Goal: Task Accomplishment & Management: Complete application form

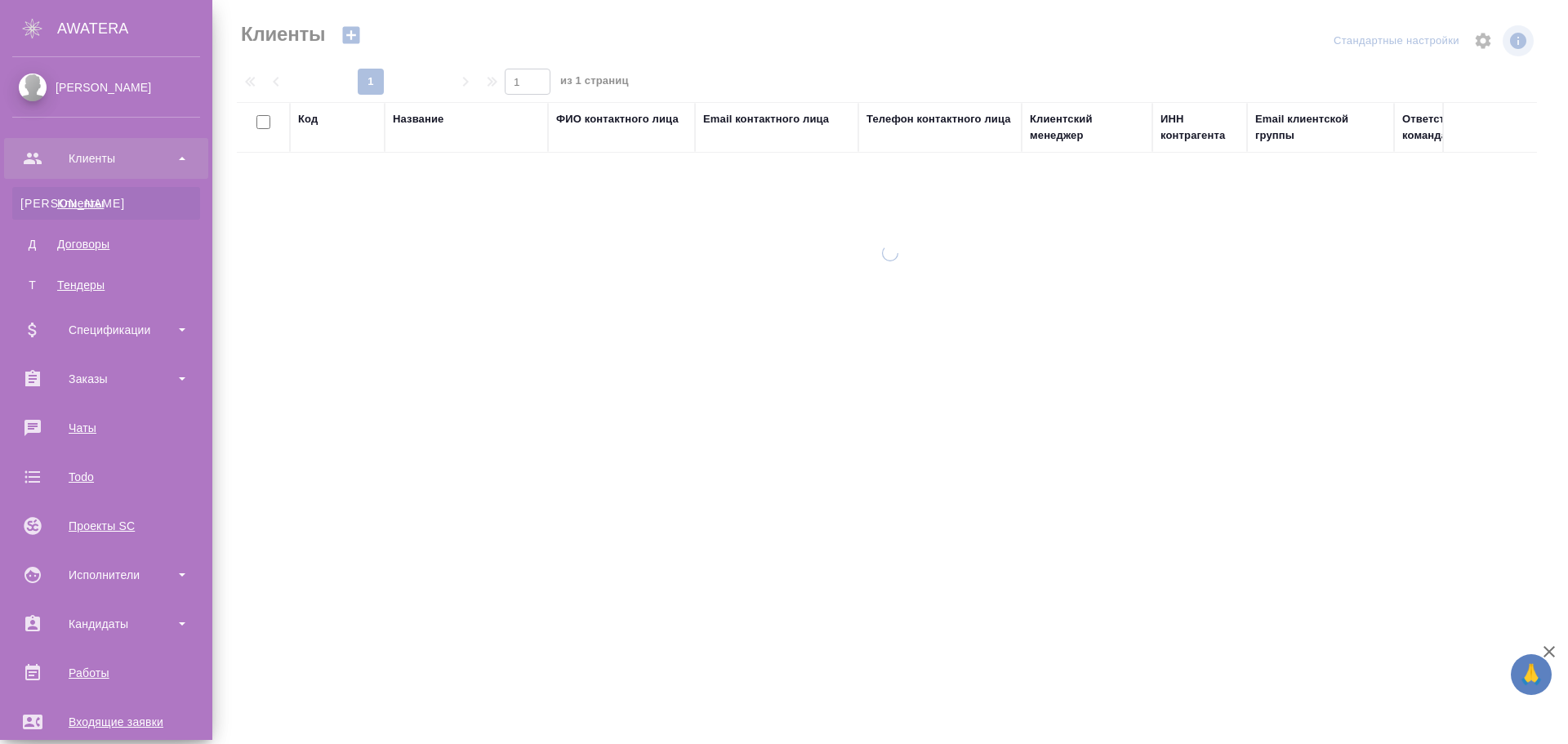
select select "RU"
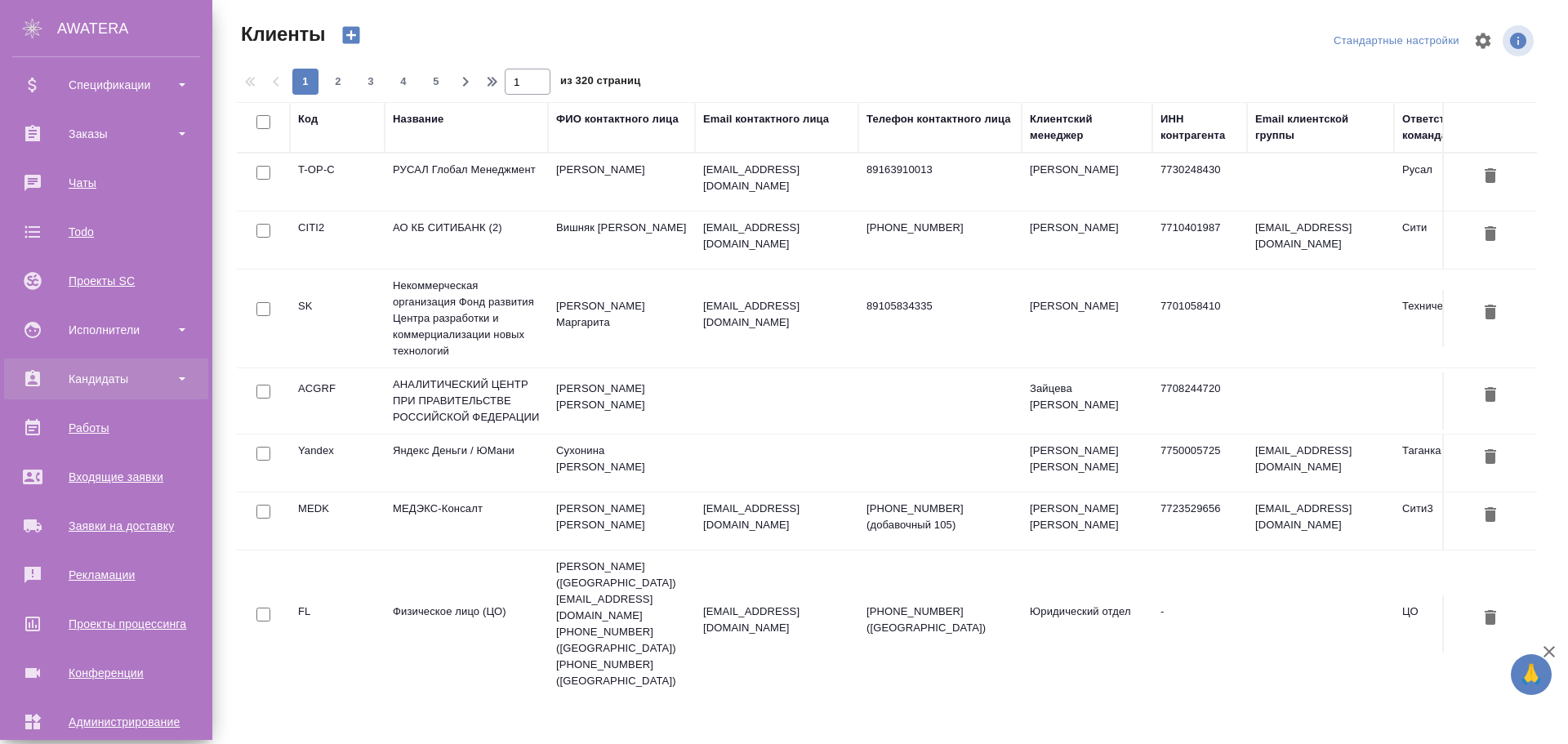
scroll to position [321, 0]
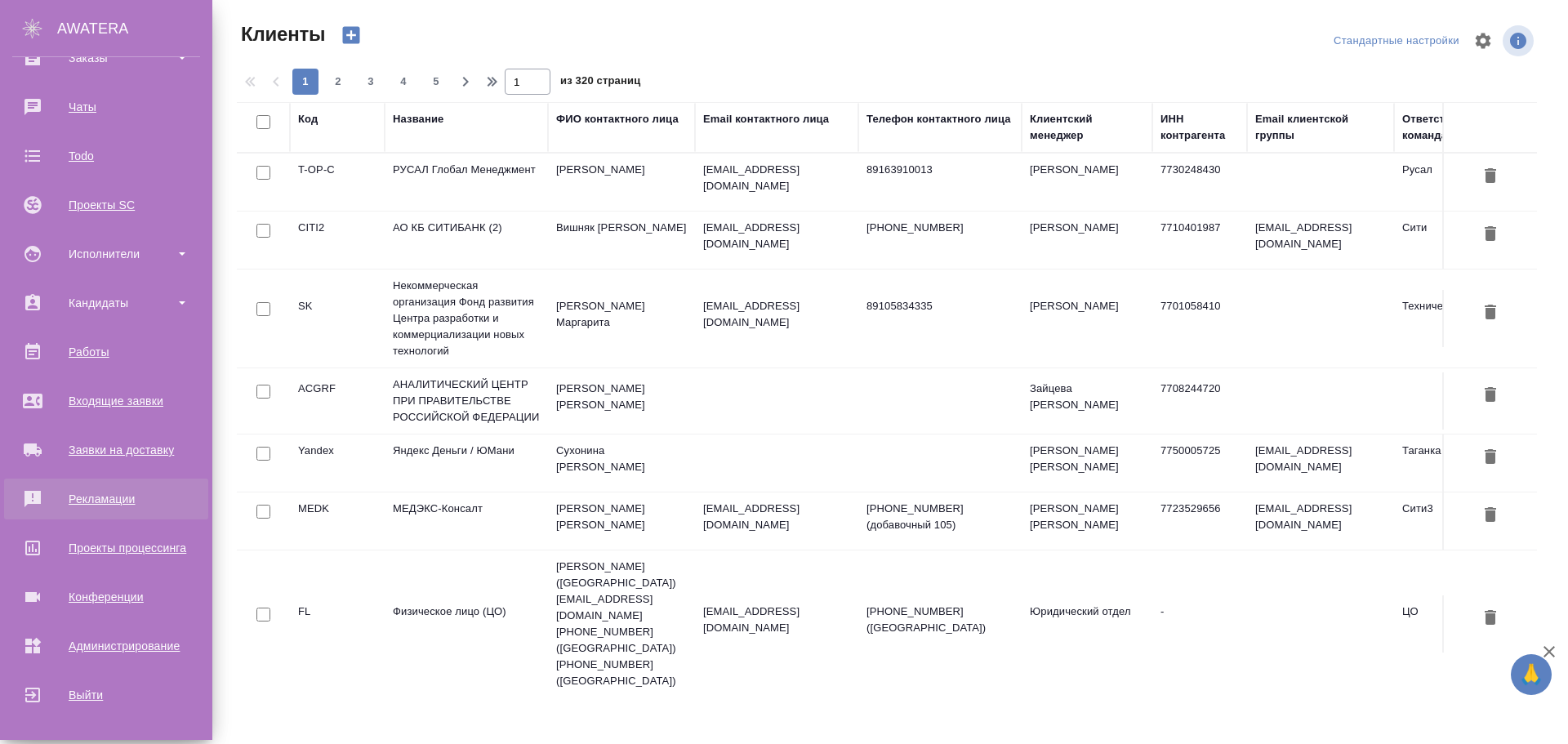
click at [107, 492] on div "Рекламации" at bounding box center [107, 498] width 188 height 24
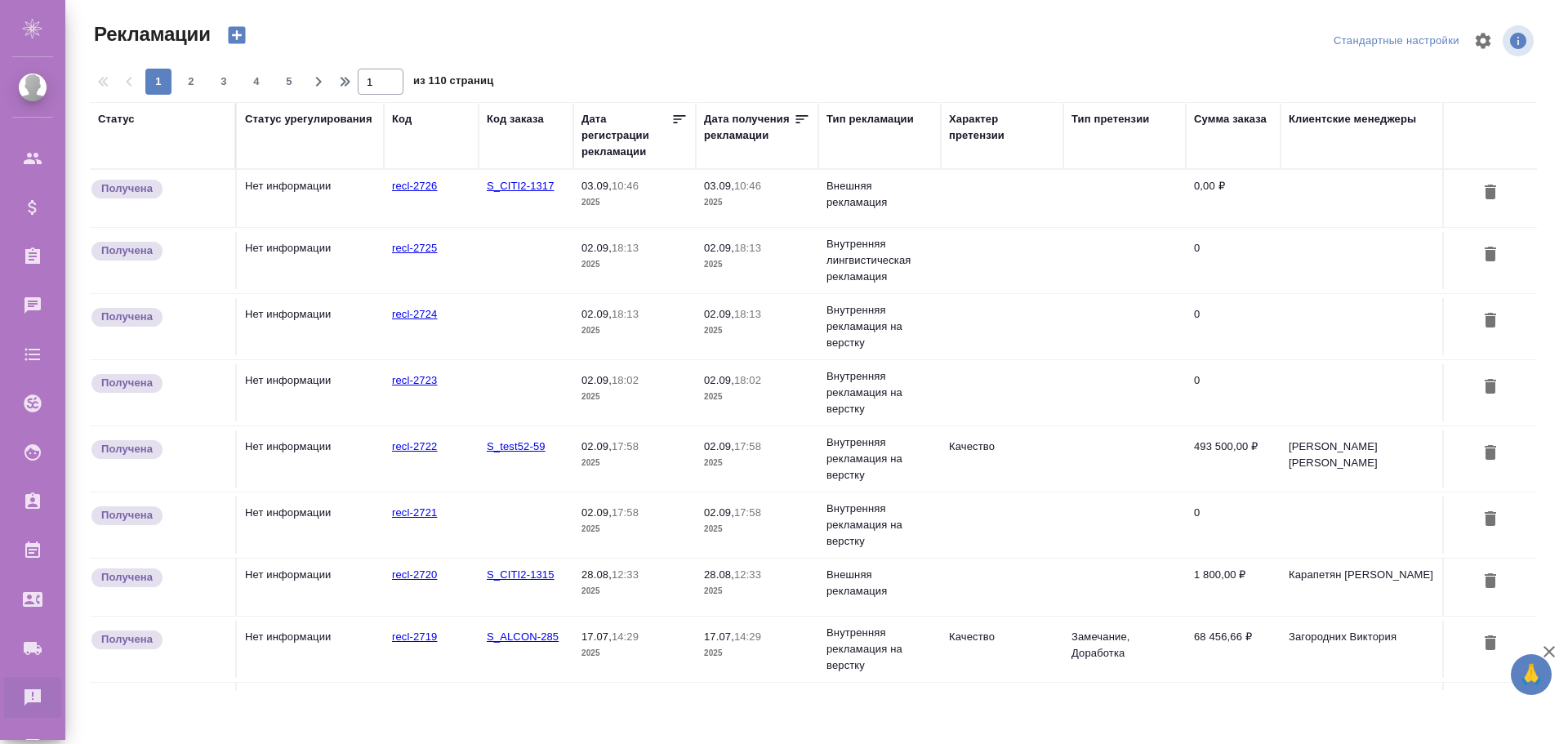
click at [761, 207] on p "2025" at bounding box center [757, 202] width 107 height 16
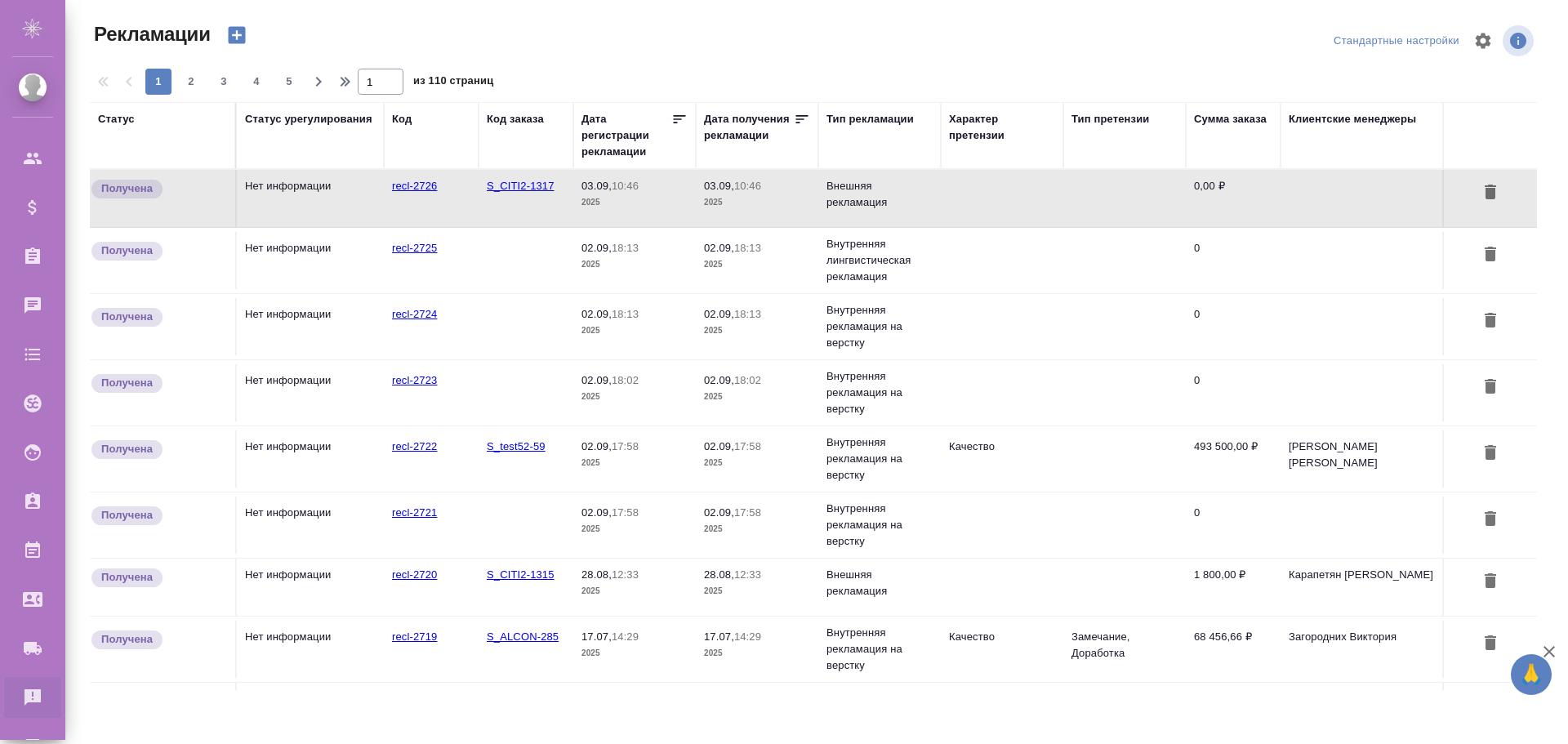
click at [761, 207] on p "2025" at bounding box center [757, 202] width 107 height 16
click at [802, 448] on span "02.09, 17:58" at bounding box center [757, 446] width 107 height 16
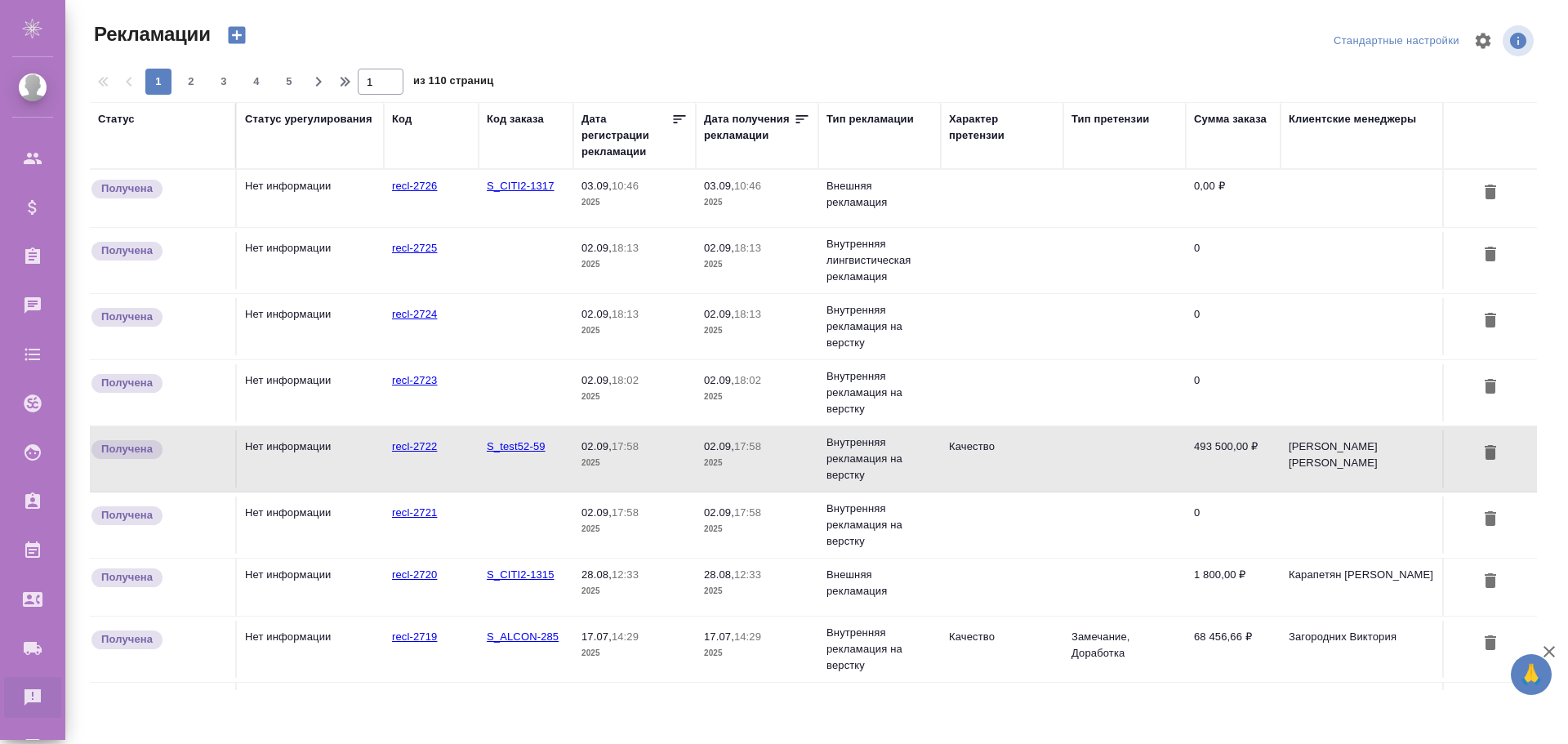
click at [802, 448] on span "02.09, 17:58" at bounding box center [757, 446] width 107 height 16
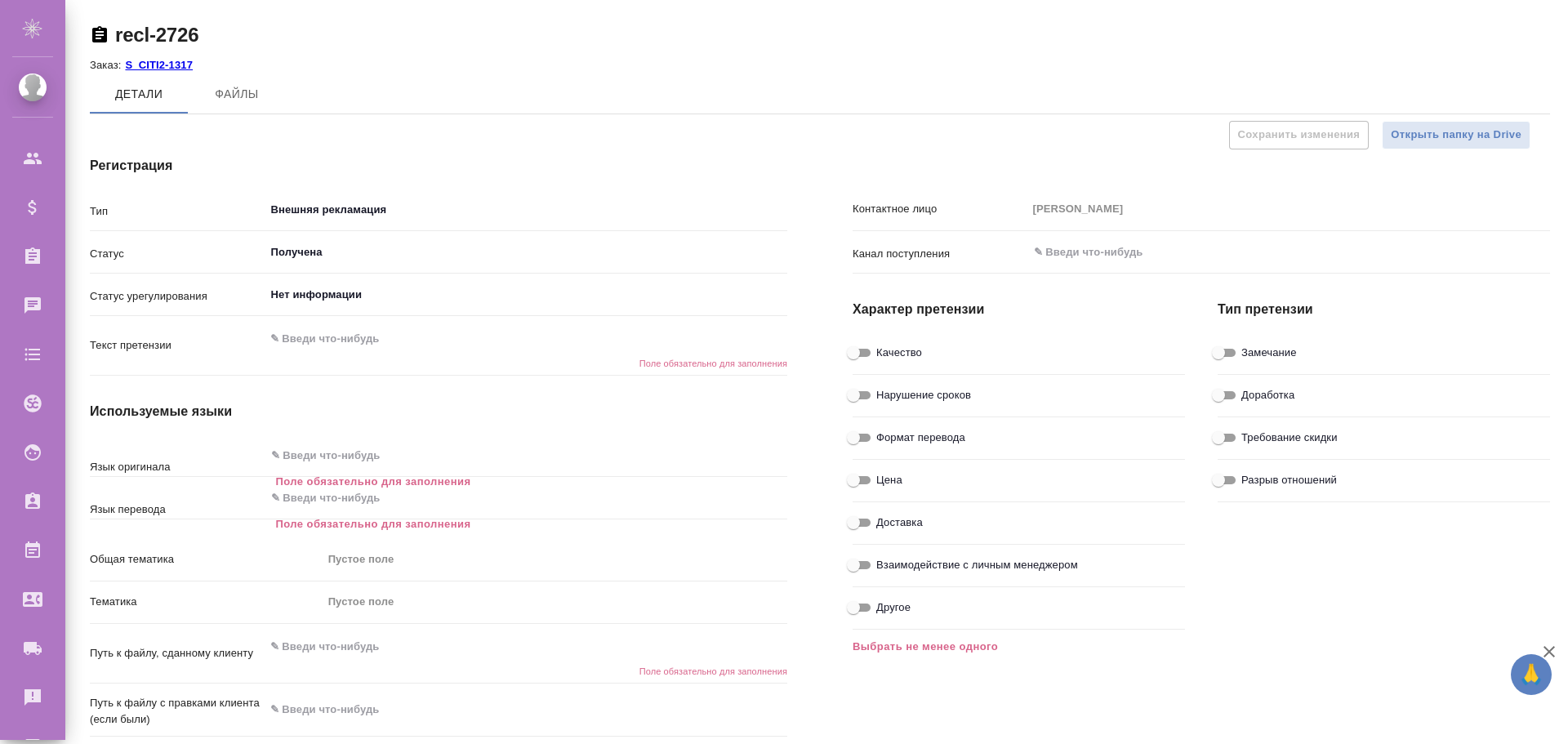
type textarea "x"
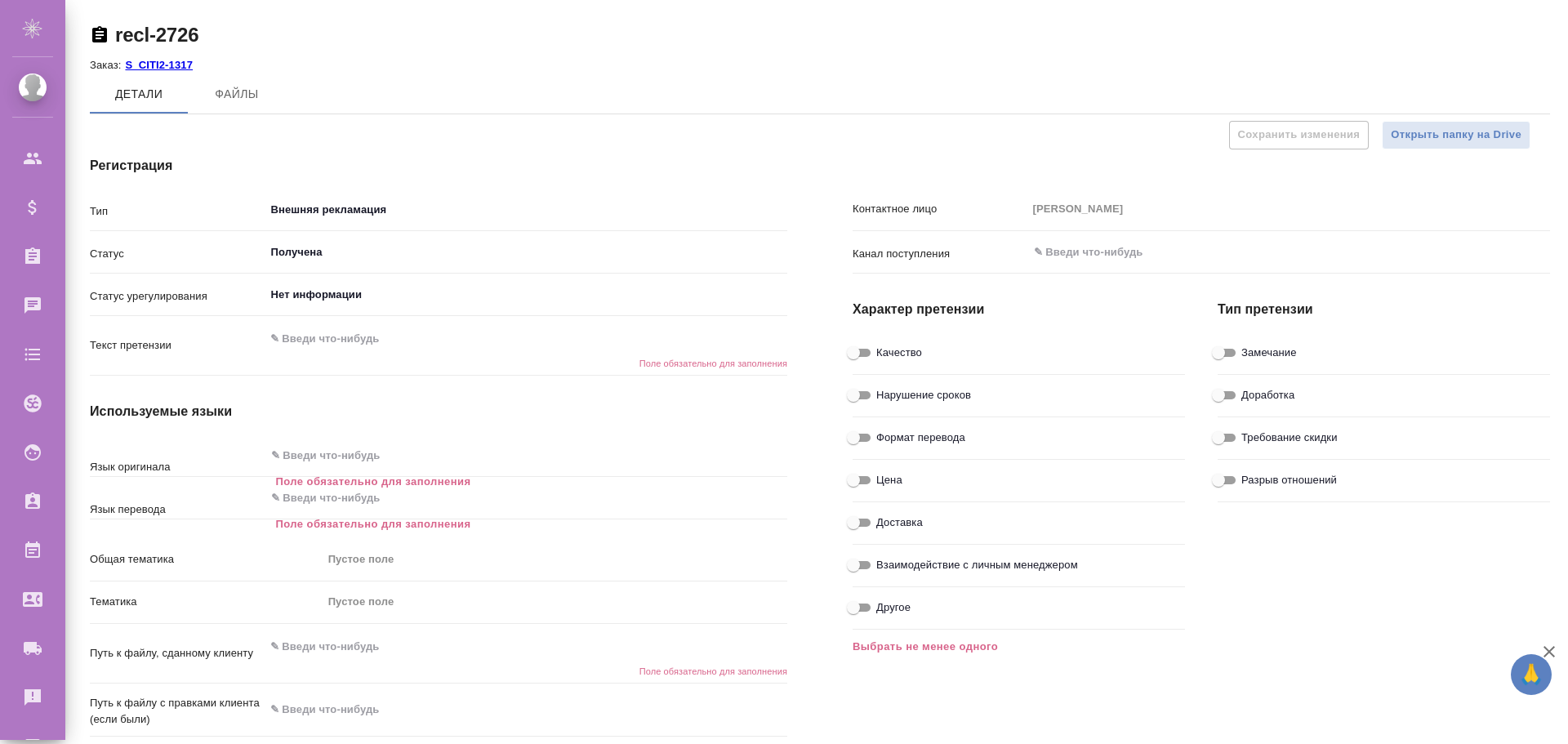
type textarea "x"
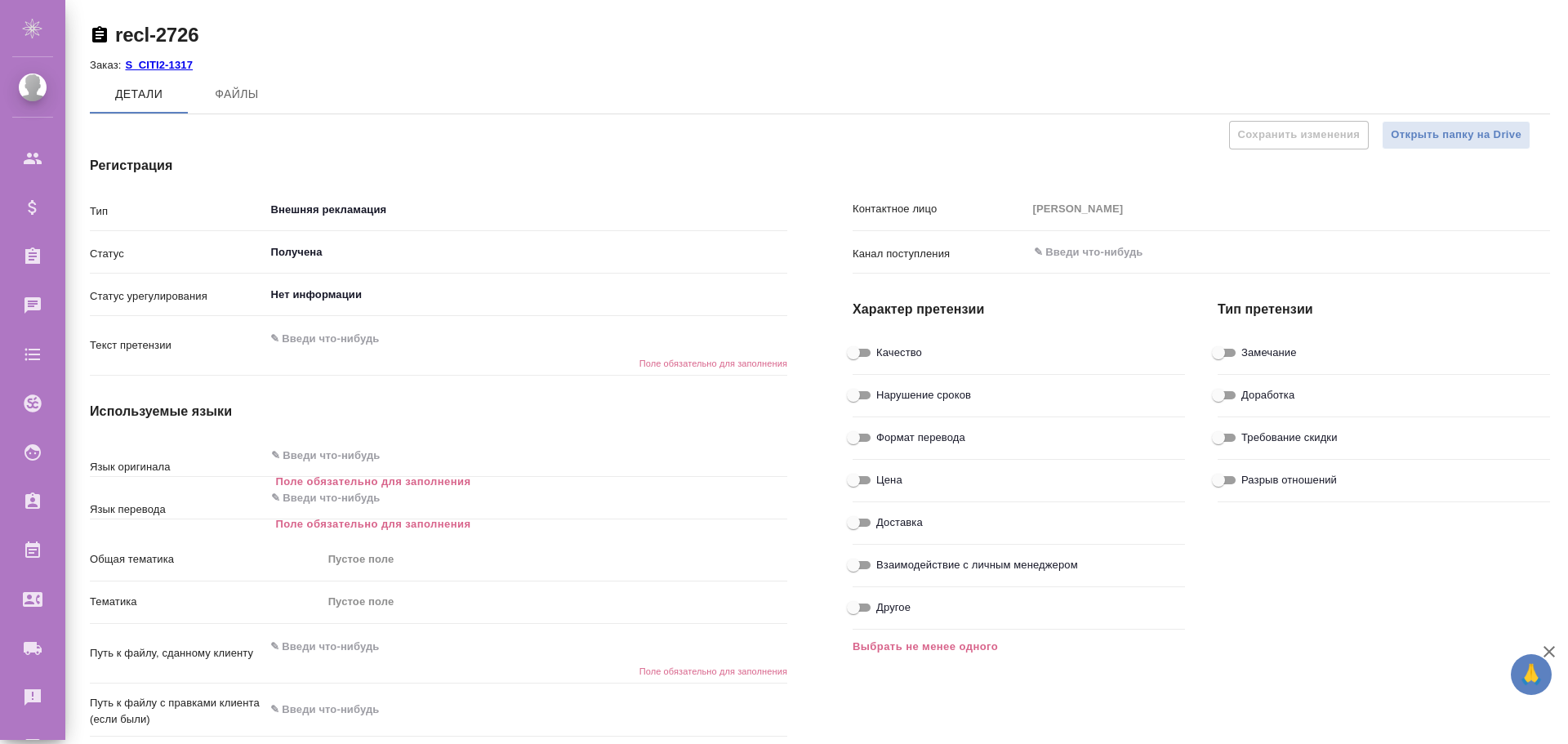
type textarea "x"
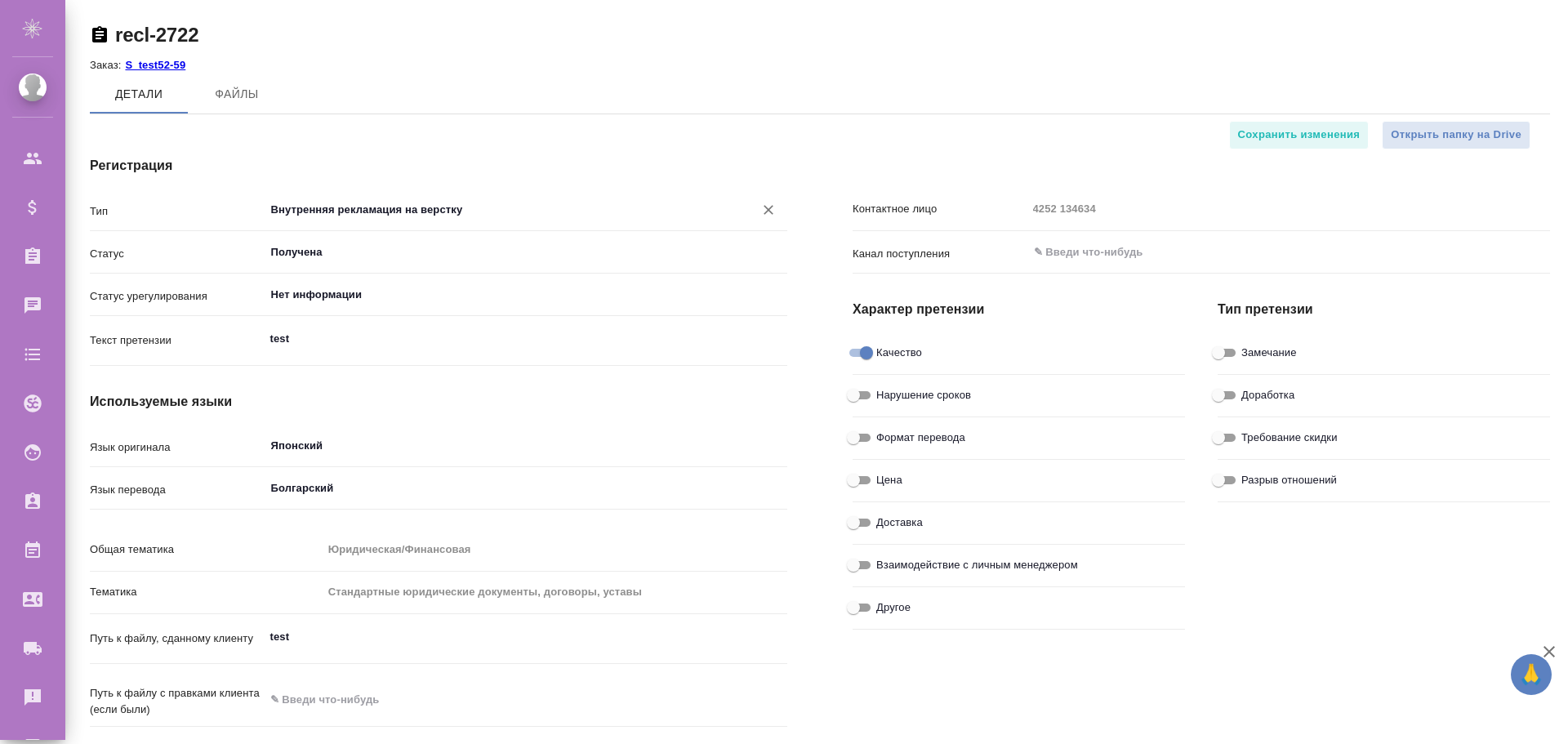
type textarea "x"
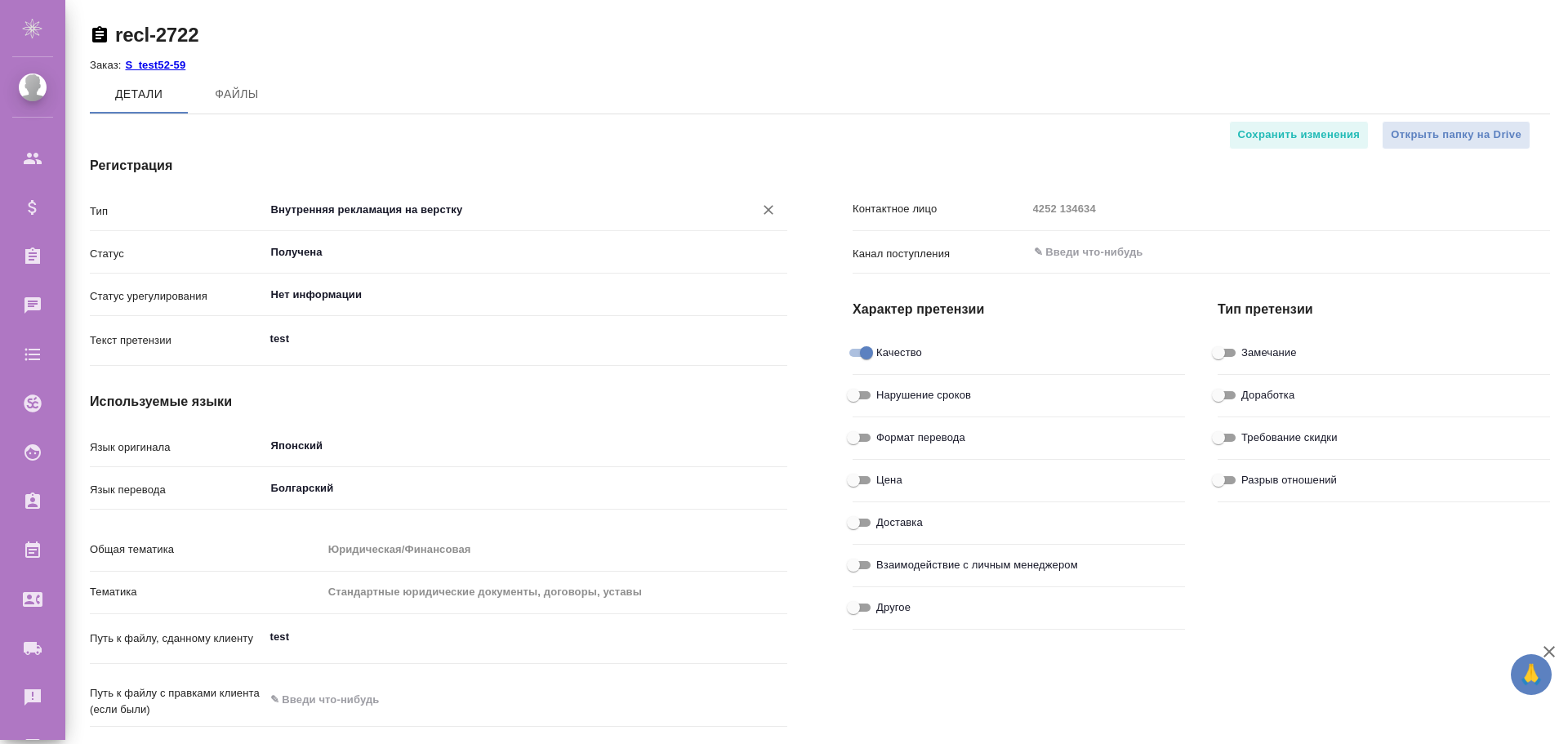
type textarea "x"
click at [1128, 203] on div "Контактное лицо 4252 134634" at bounding box center [1201, 209] width 697 height 29
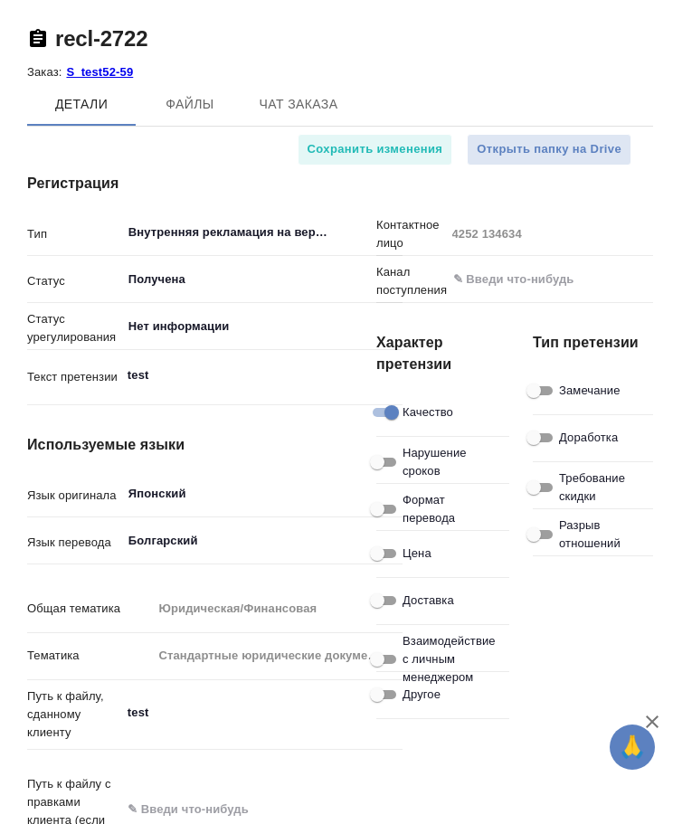
type textarea "x"
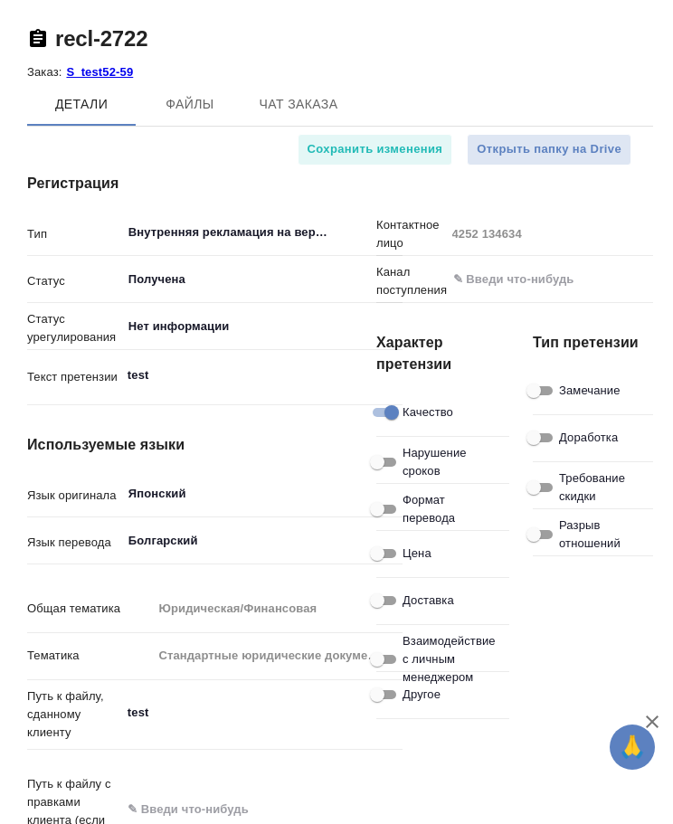
type textarea "x"
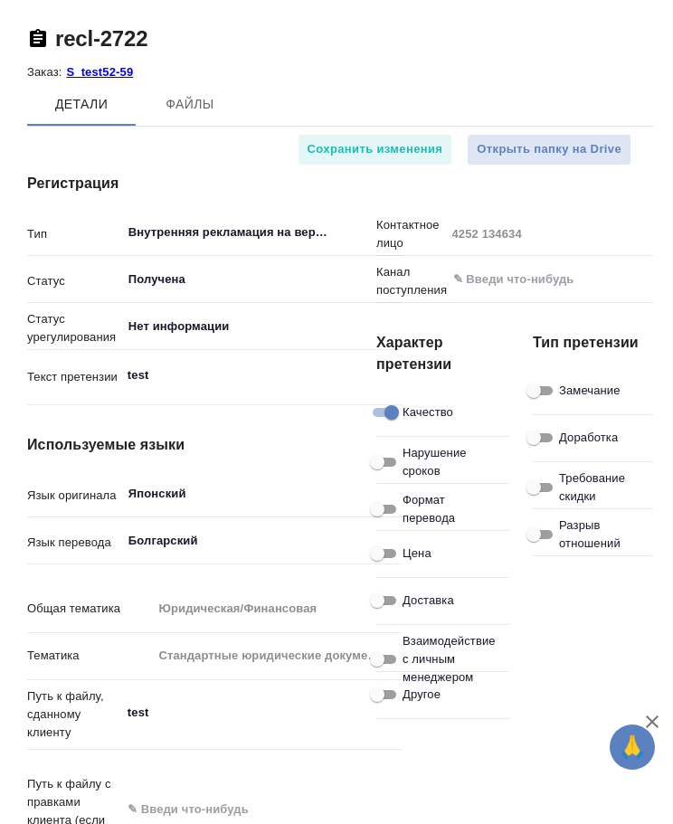
type textarea "x"
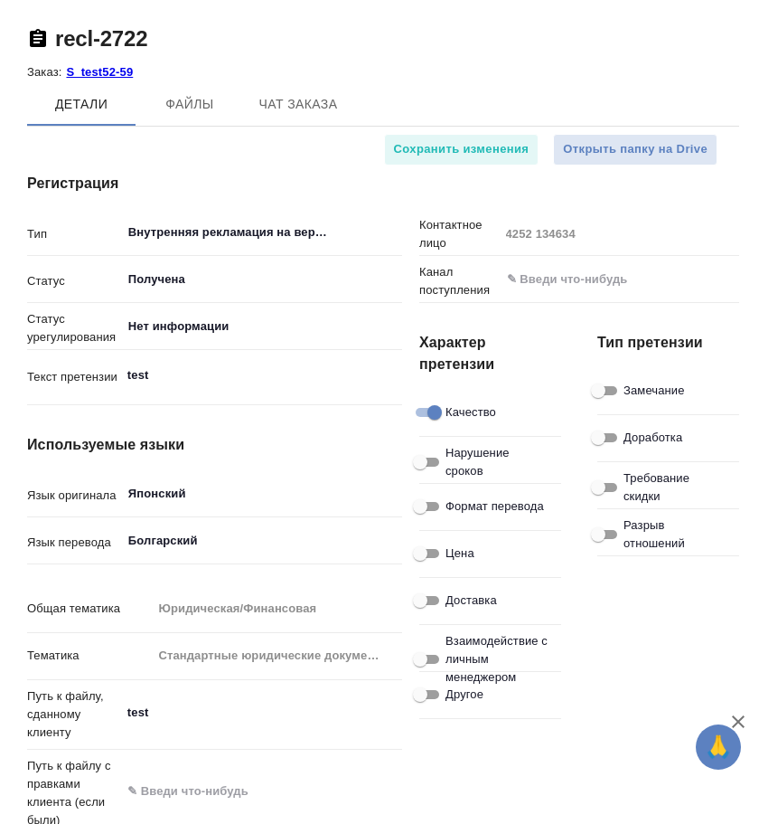
type textarea "x"
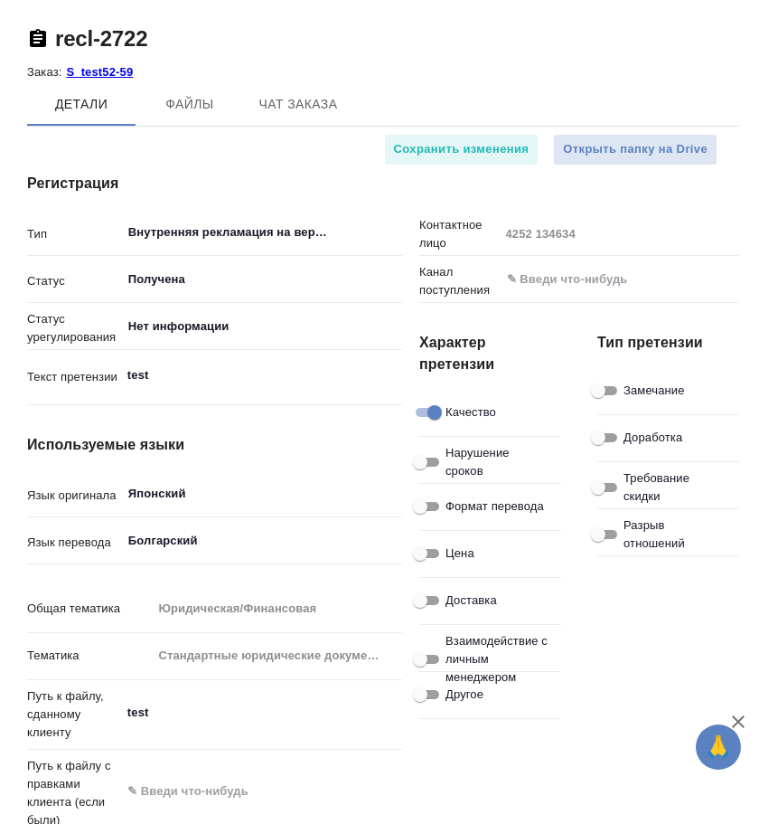
type textarea "x"
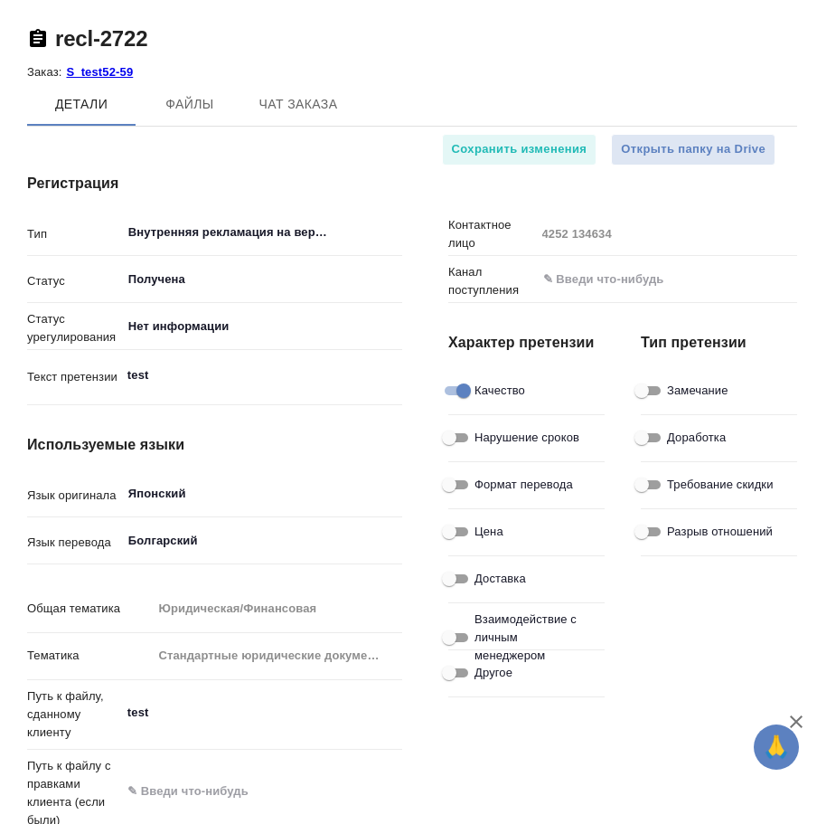
type textarea "x"
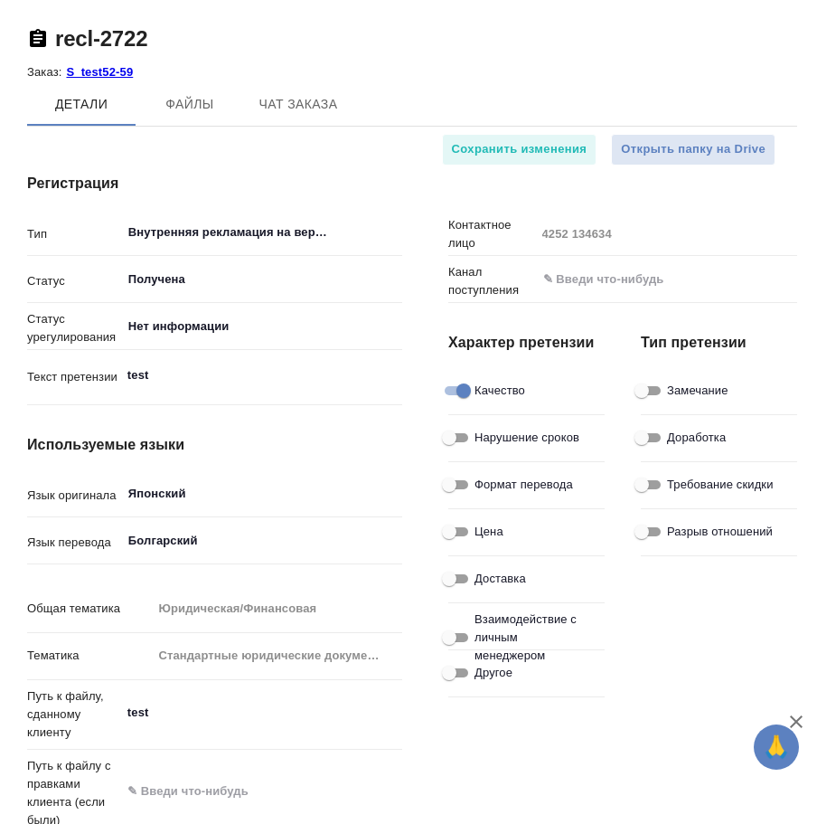
type textarea "x"
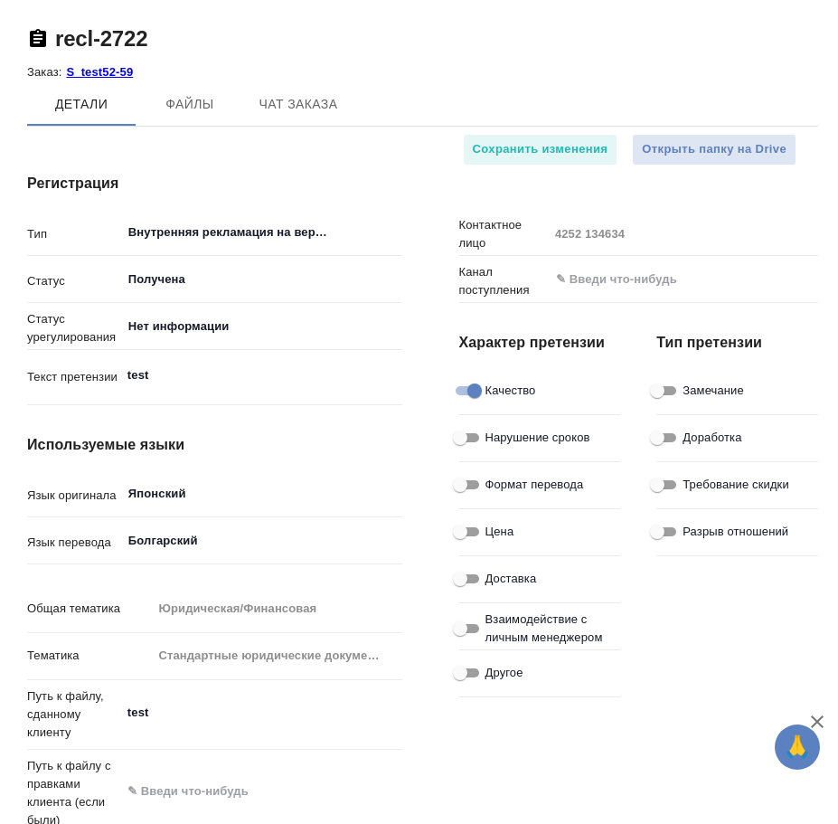
type textarea "x"
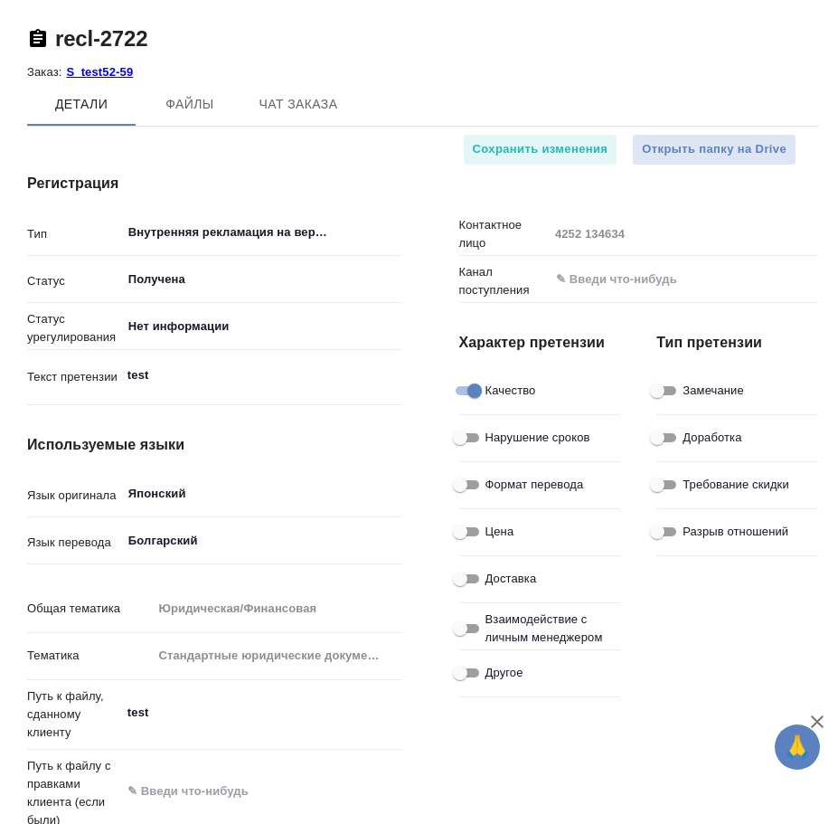
type textarea "x"
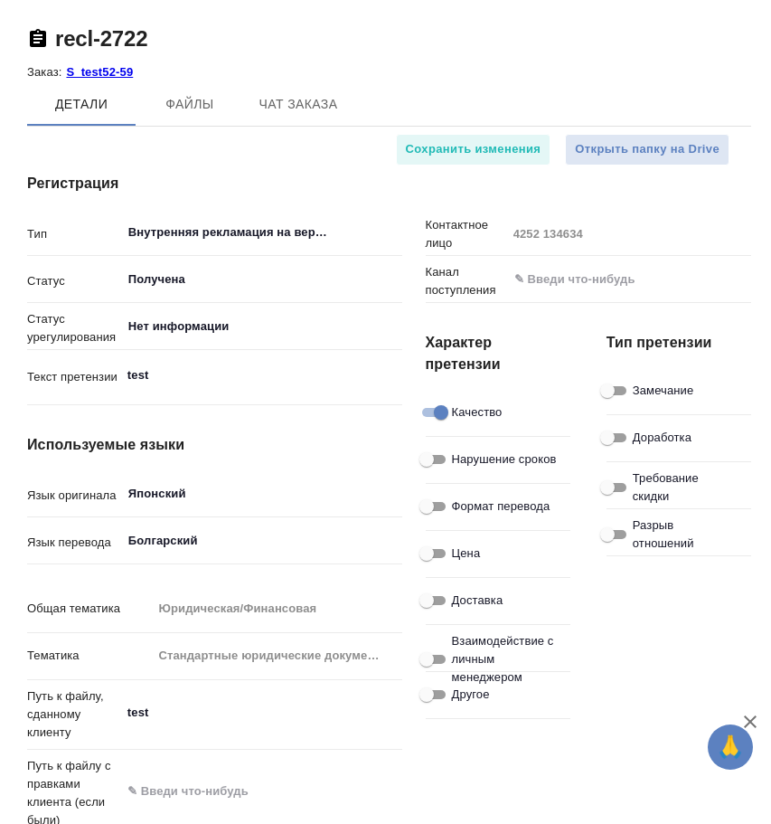
type textarea "x"
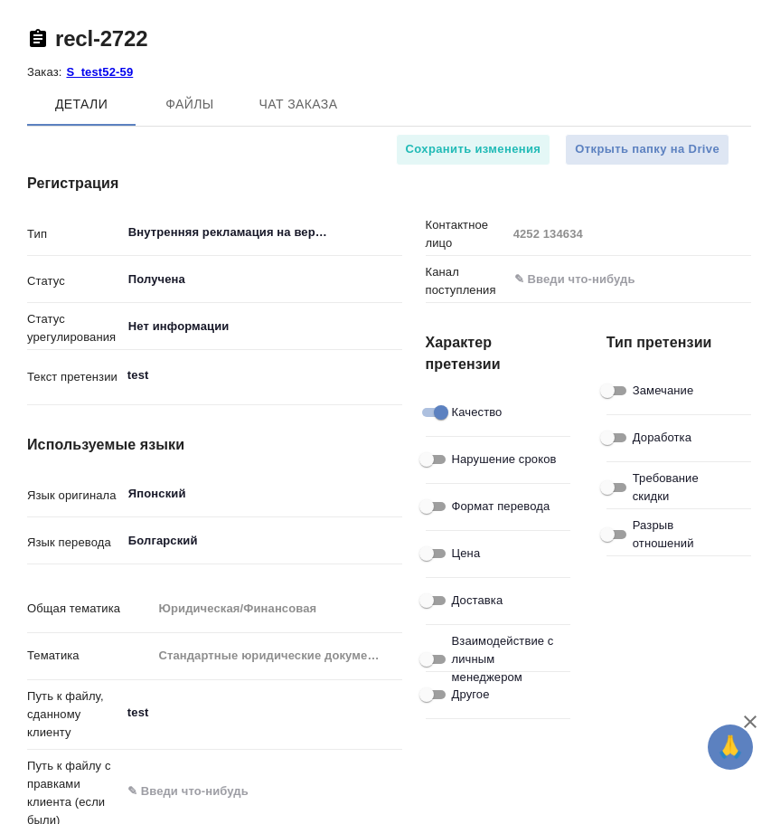
type textarea "x"
